Goal: Information Seeking & Learning: Learn about a topic

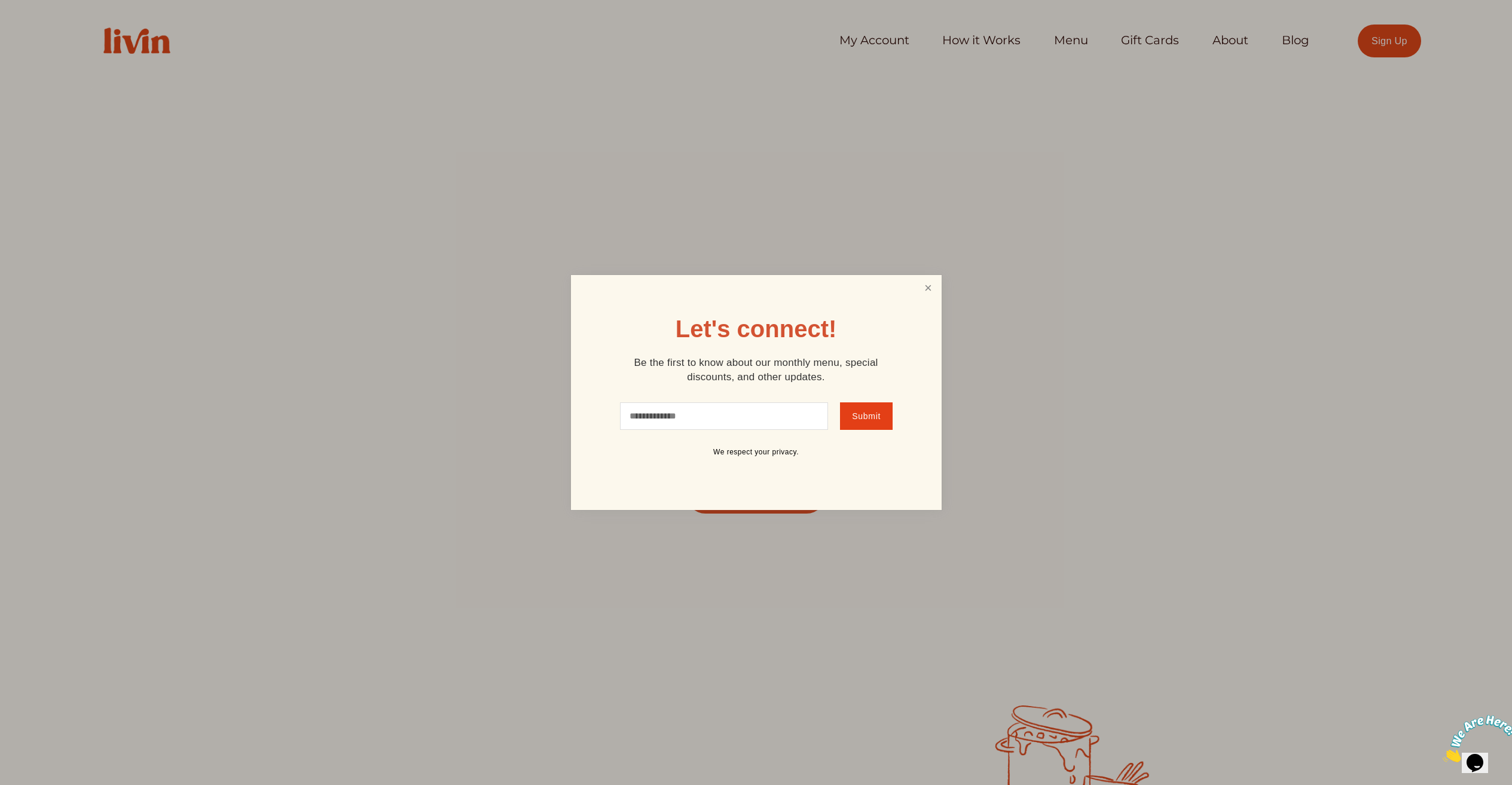
click at [926, 291] on link "Close" at bounding box center [928, 287] width 23 height 22
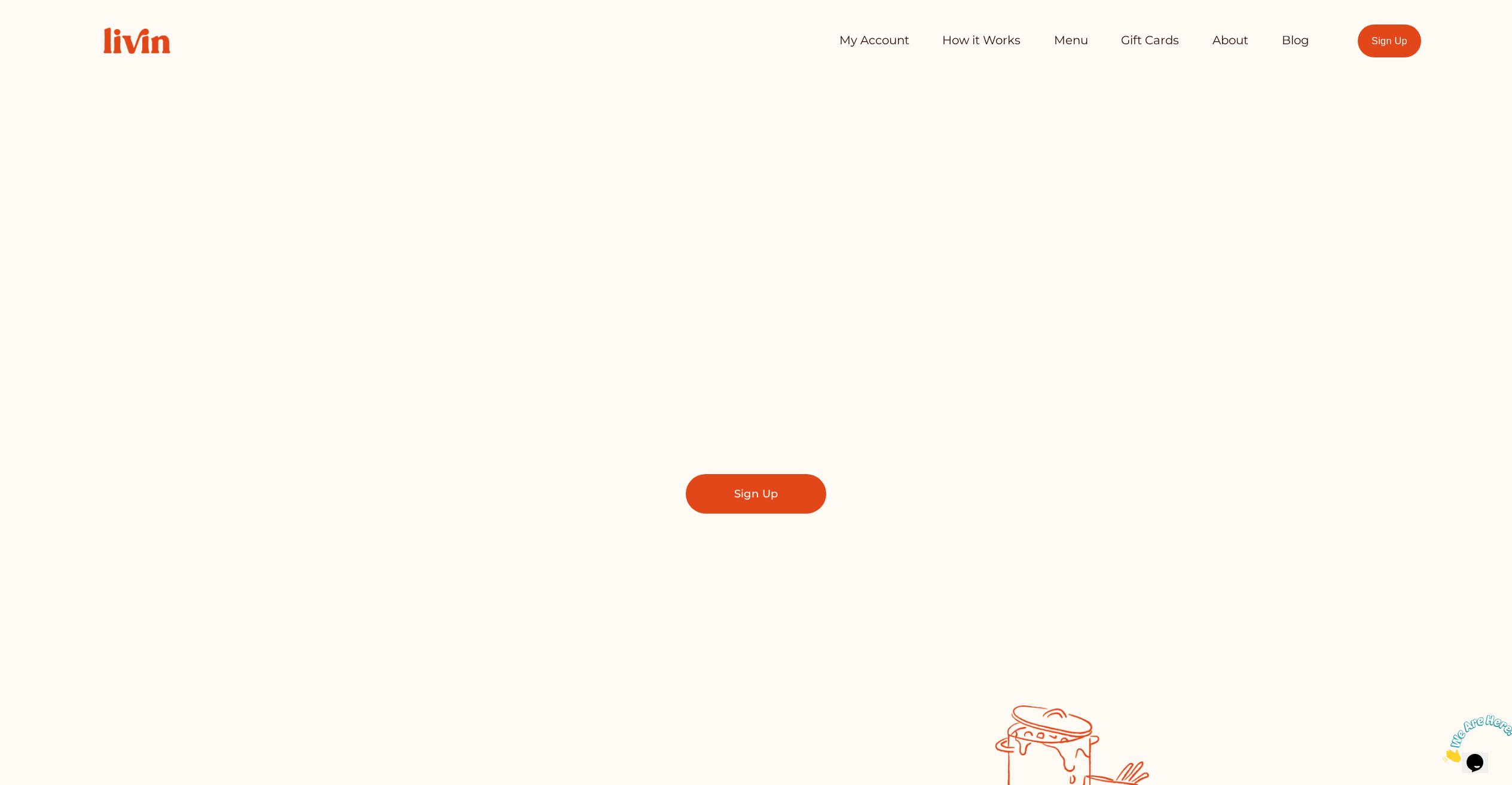
click at [1395, 48] on link "Sign Up" at bounding box center [1390, 40] width 64 height 33
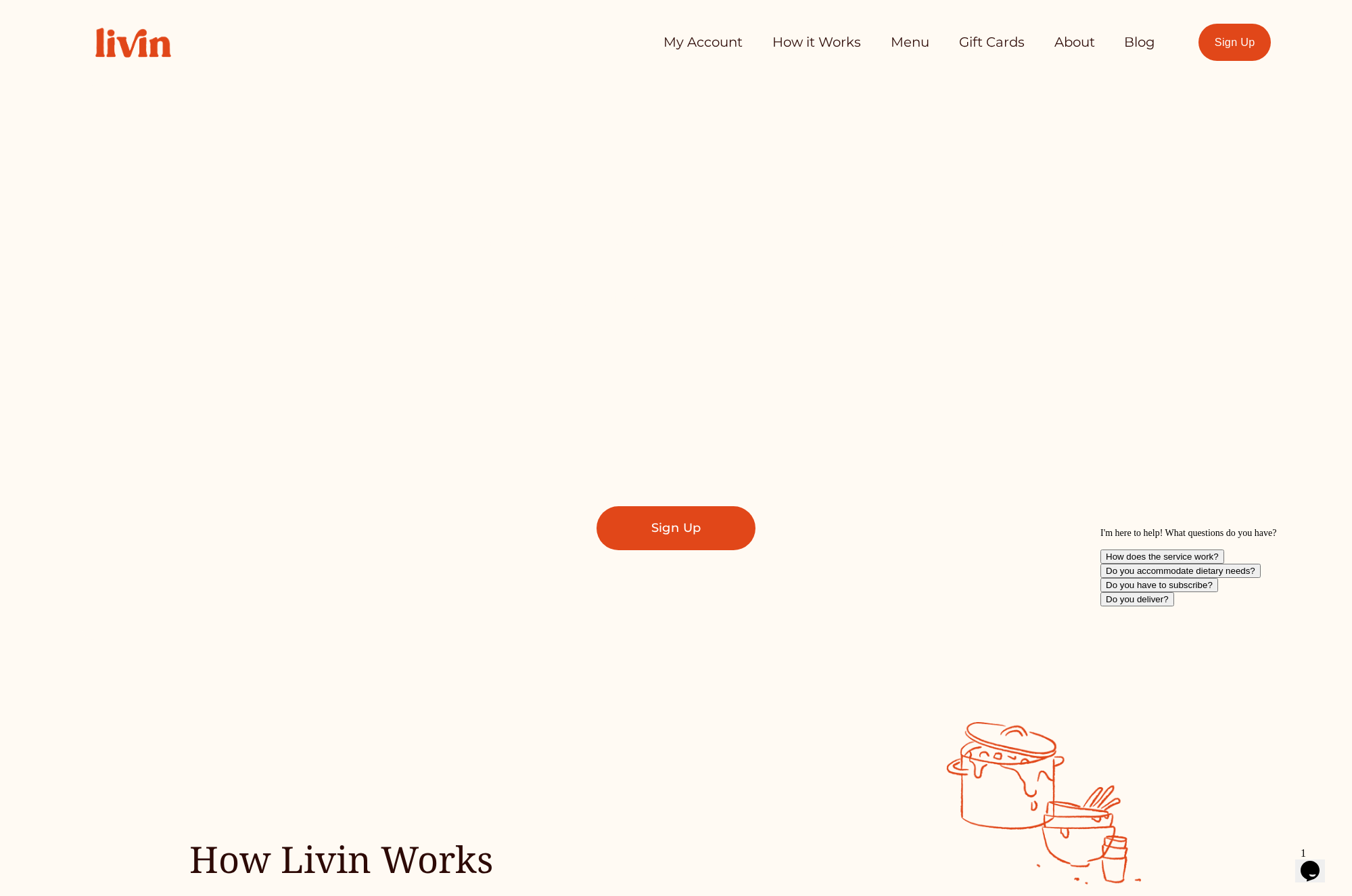
click at [1202, 51] on link "Sign Up" at bounding box center [1234, 42] width 72 height 37
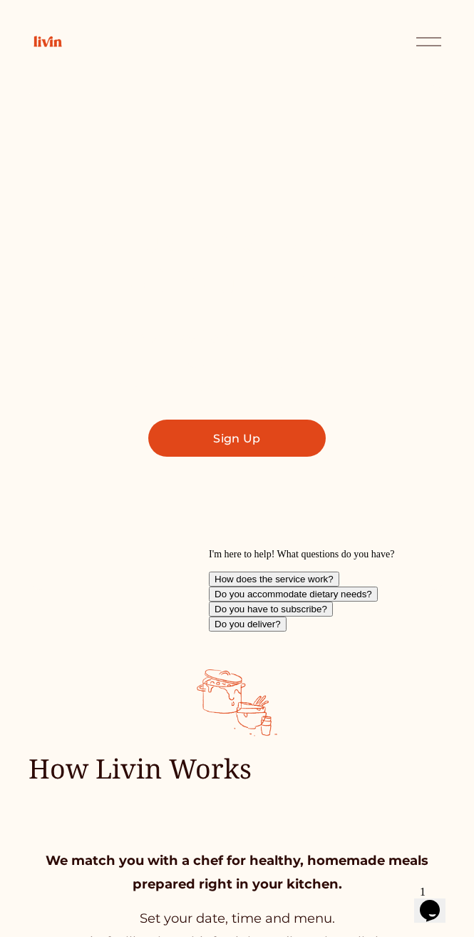
click at [429, 43] on div at bounding box center [429, 41] width 25 height 25
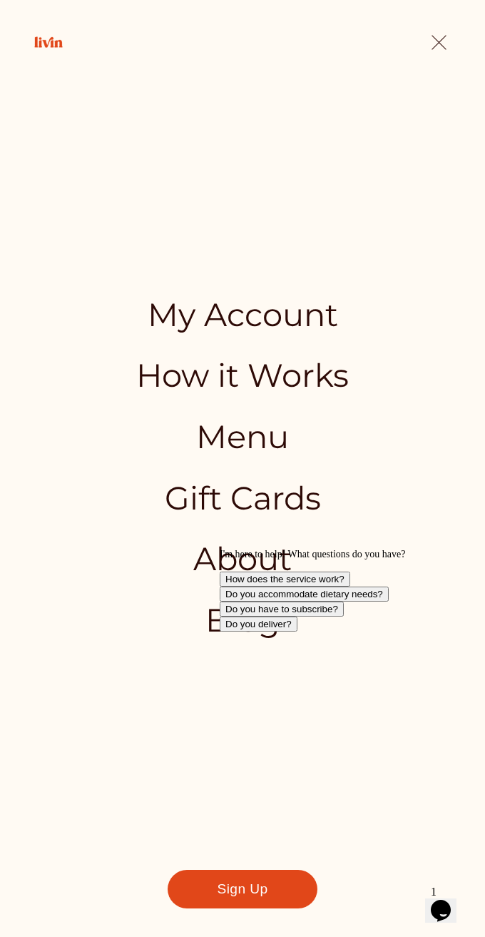
click at [438, 41] on div at bounding box center [439, 42] width 15 height 15
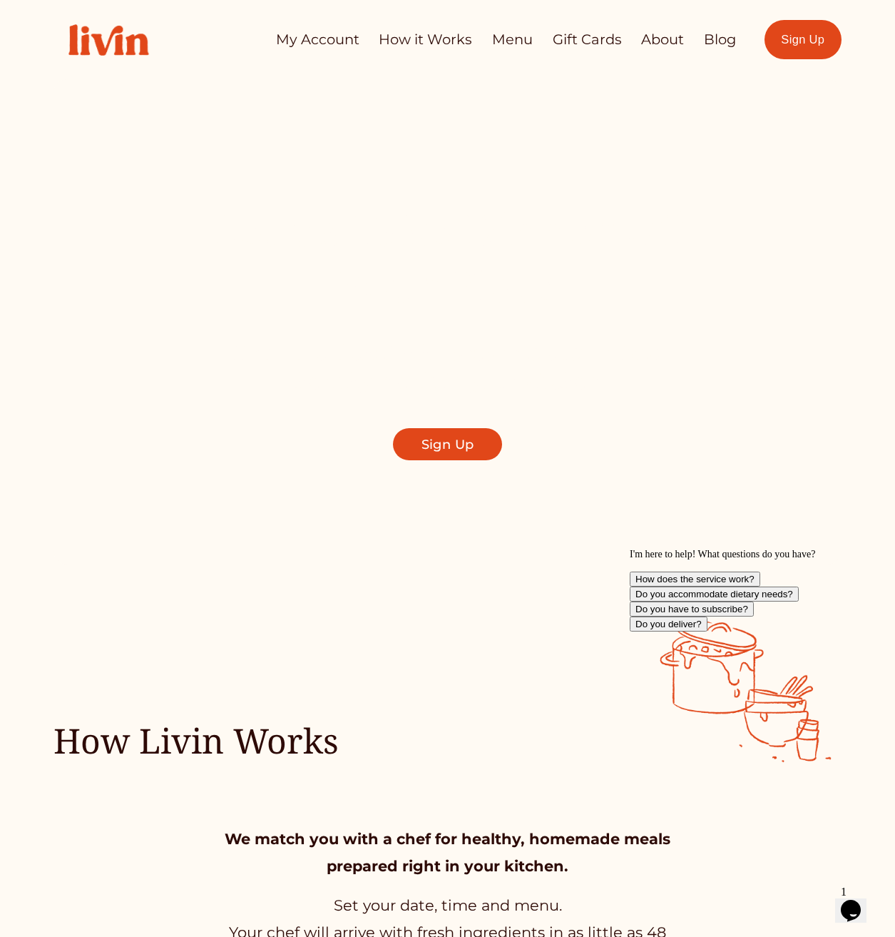
click at [666, 50] on link "About" at bounding box center [662, 40] width 43 height 28
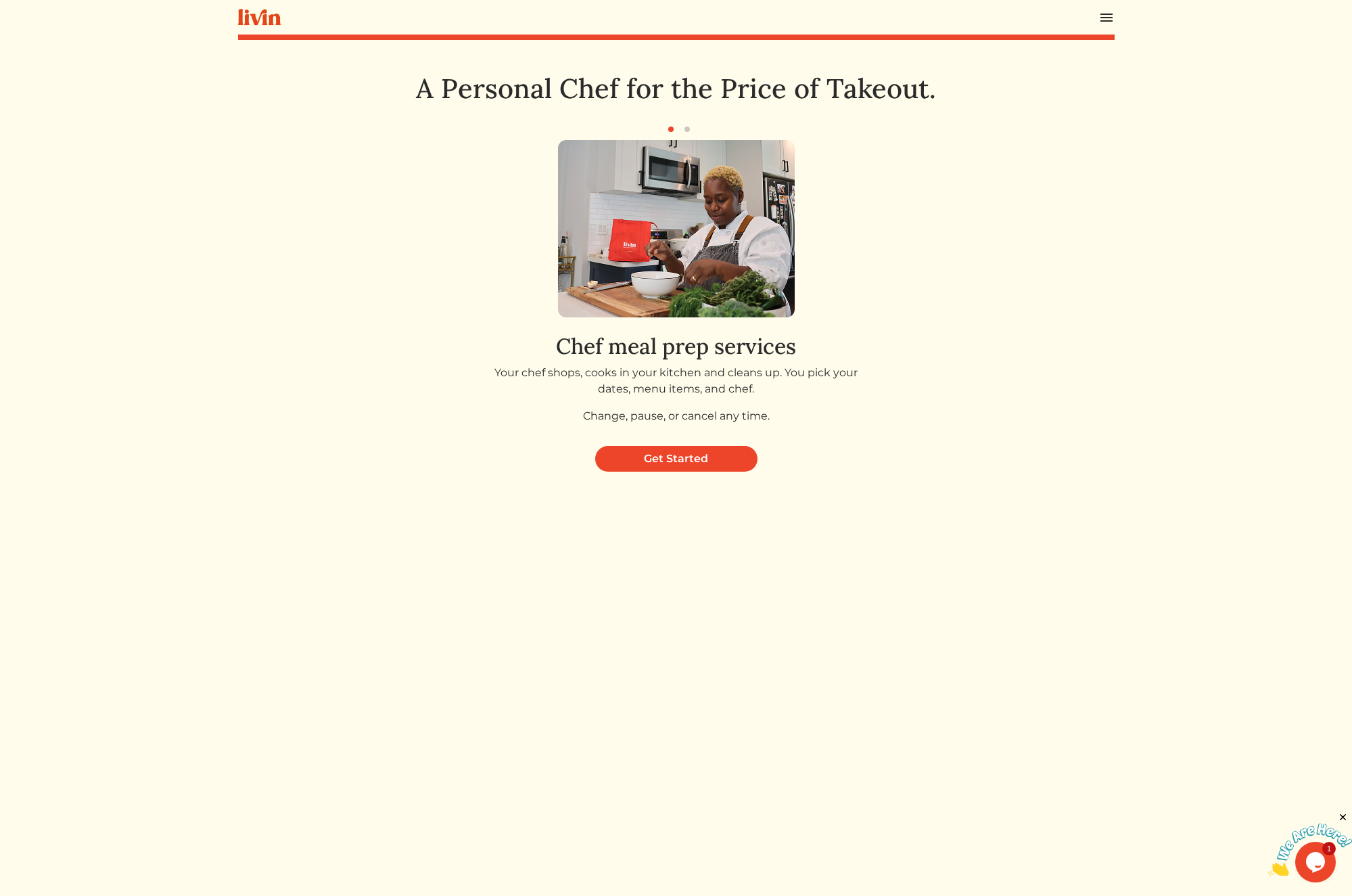
drag, startPoint x: 522, startPoint y: 88, endPoint x: 1052, endPoint y: 93, distance: 530.0
click at [1052, 92] on div "A Personal Chef for the Price of Takeout." at bounding box center [676, 96] width 877 height 48
click at [438, 105] on h1 "A Personal Chef for the Price of Takeout." at bounding box center [676, 88] width 657 height 32
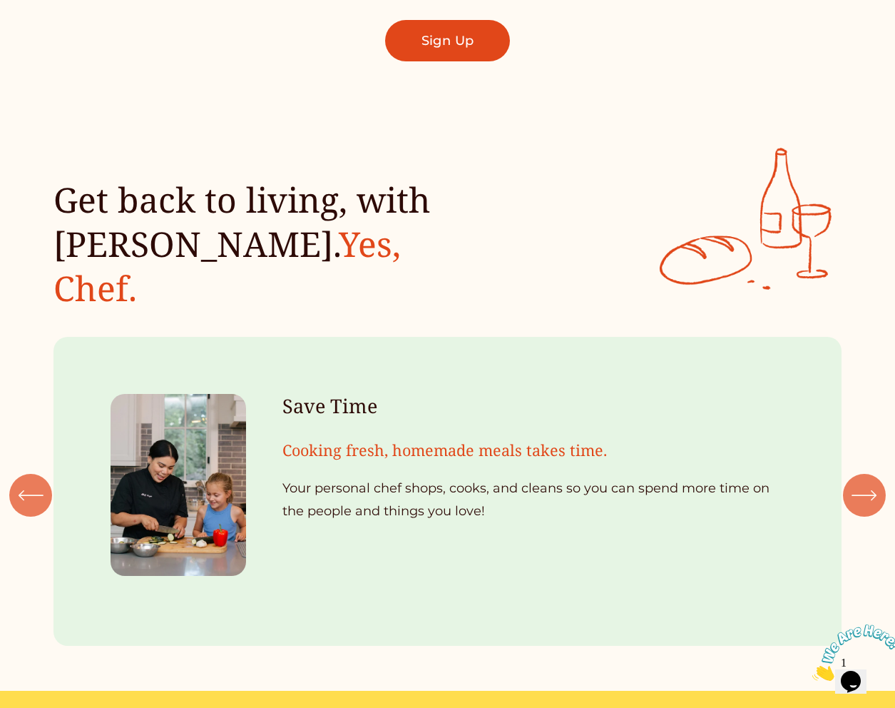
scroll to position [1131, 0]
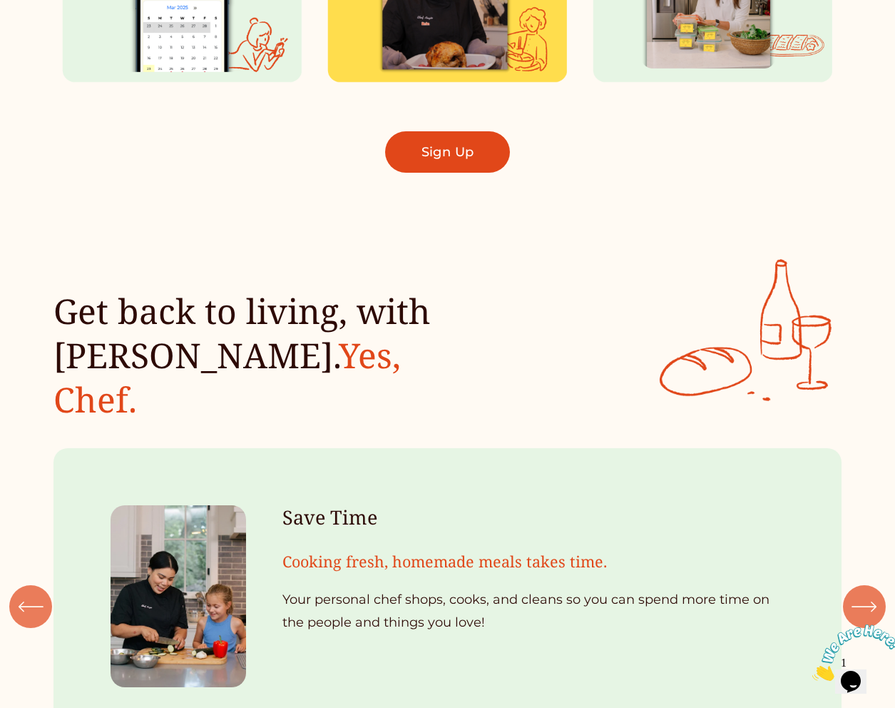
click at [873, 594] on icon "\a \a \a Next\a \a" at bounding box center [865, 607] width 26 height 26
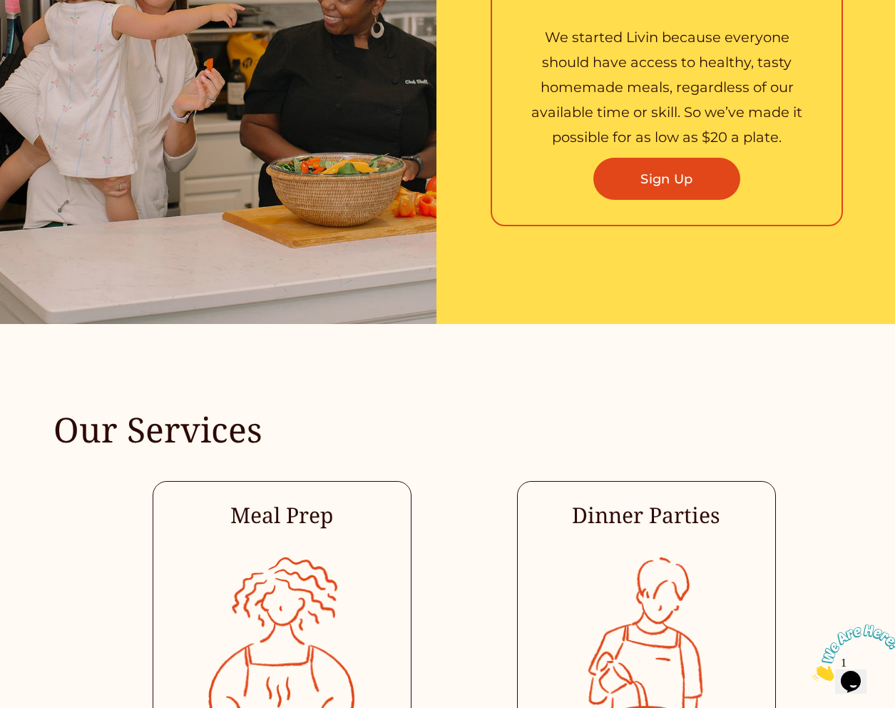
scroll to position [0, 0]
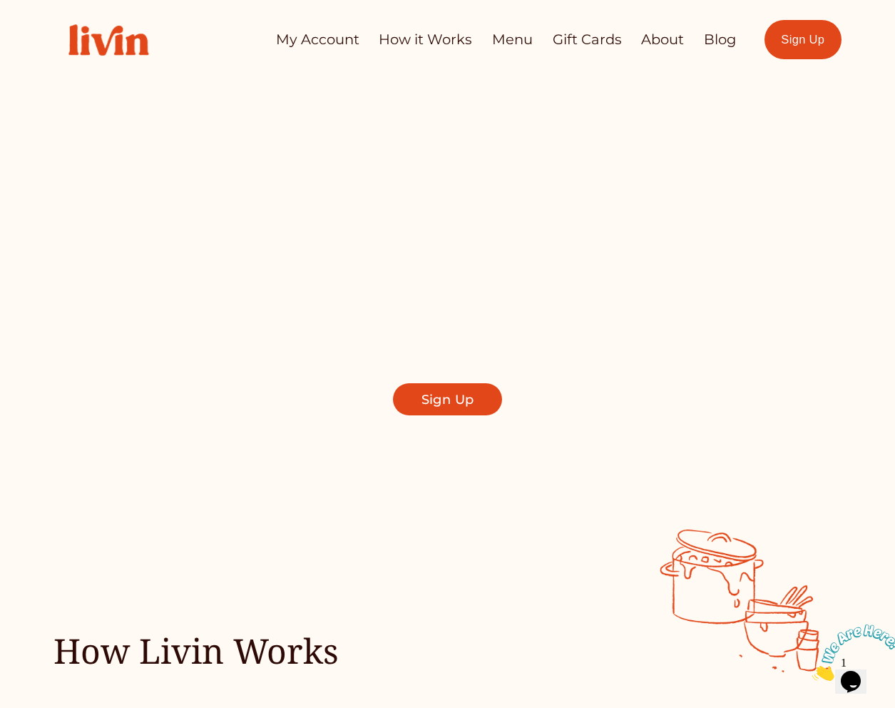
click at [429, 37] on link "How it Works" at bounding box center [425, 40] width 93 height 28
click at [718, 39] on link "Blog" at bounding box center [720, 40] width 32 height 28
drag, startPoint x: 886, startPoint y: 625, endPoint x: 1639, endPoint y: 1189, distance: 940.7
click at [813, 671] on icon "Close" at bounding box center [813, 677] width 0 height 12
click at [866, 168] on div at bounding box center [447, 264] width 895 height 528
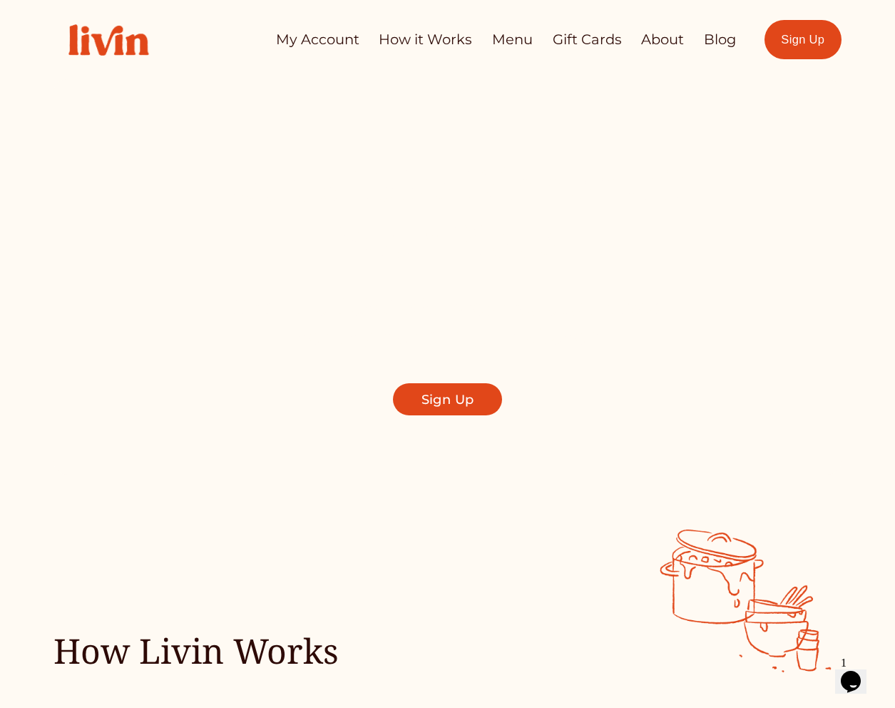
click at [659, 37] on link "About" at bounding box center [662, 40] width 43 height 28
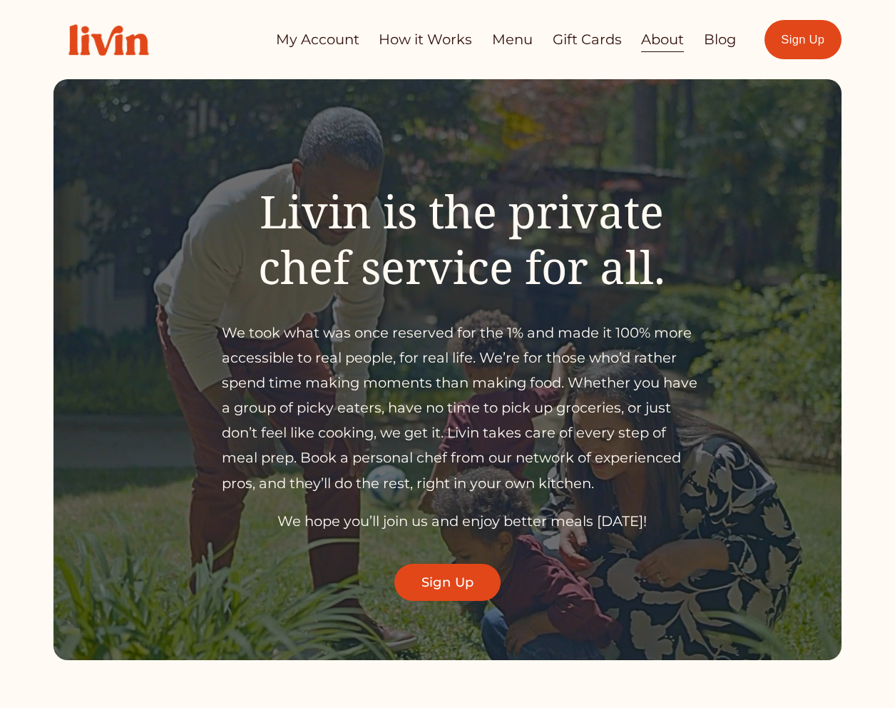
click at [572, 38] on link "Gift Cards" at bounding box center [587, 40] width 69 height 28
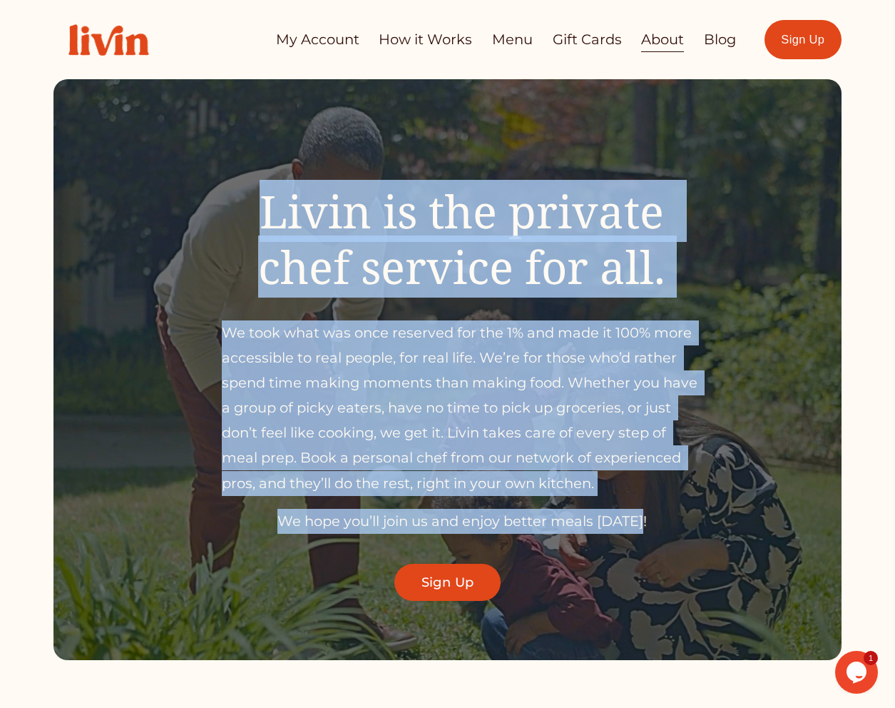
drag, startPoint x: 258, startPoint y: 209, endPoint x: 686, endPoint y: 510, distance: 523.3
click at [684, 521] on div "Livin is the private chef service for all. We took what was once reserved for t…" at bounding box center [461, 358] width 479 height 350
click at [549, 404] on span "We took what was once reserved for the 1% and made it 100% more accessible to r…" at bounding box center [461, 408] width 479 height 168
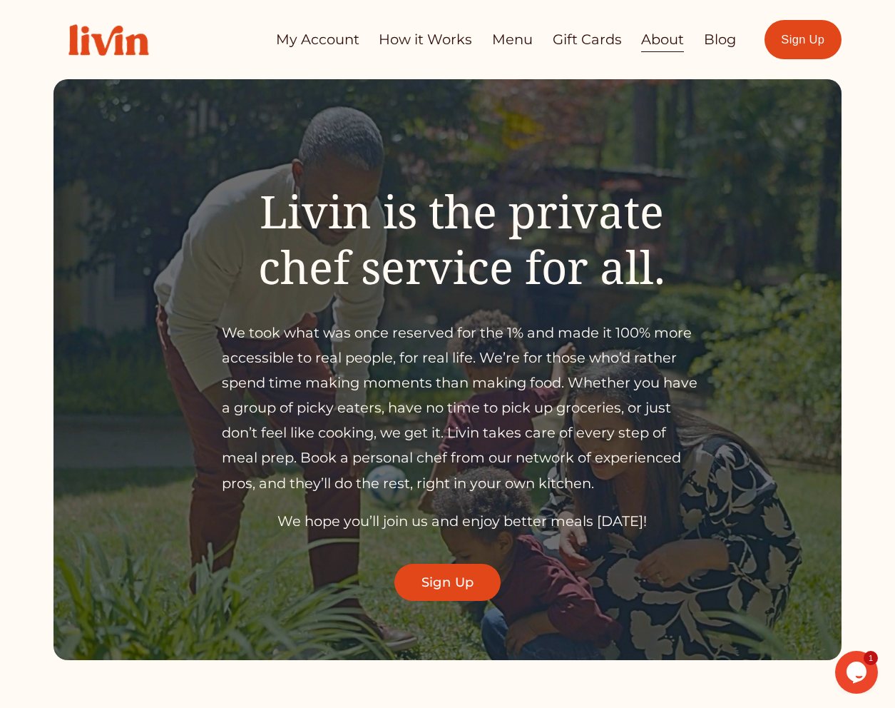
click at [486, 223] on span "Livin is the private chef service for all." at bounding box center [466, 239] width 417 height 118
